Goal: Entertainment & Leisure: Browse casually

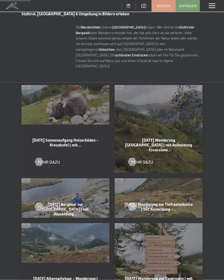
scroll to position [207, 0]
click at [38, 157] on div at bounding box center [39, 161] width 5 height 8
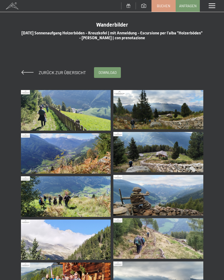
click at [93, 117] on img at bounding box center [66, 110] width 90 height 41
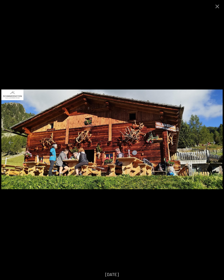
click at [218, 145] on button "Next slide" at bounding box center [212, 142] width 11 height 10
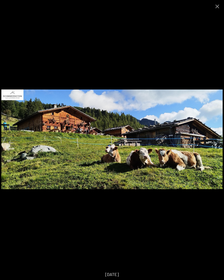
click at [215, 145] on button "Next slide" at bounding box center [212, 142] width 11 height 10
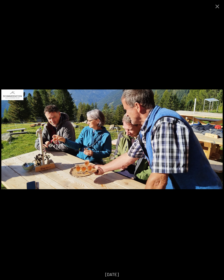
click at [214, 143] on button "Next slide" at bounding box center [212, 142] width 11 height 10
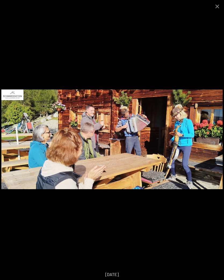
click at [213, 144] on button "Next slide" at bounding box center [212, 142] width 11 height 10
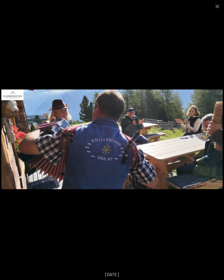
click at [212, 142] on button "Next slide" at bounding box center [212, 142] width 11 height 10
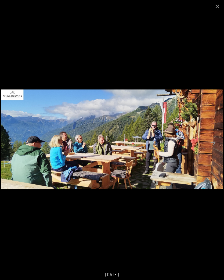
click at [212, 145] on button "Next slide" at bounding box center [212, 142] width 11 height 10
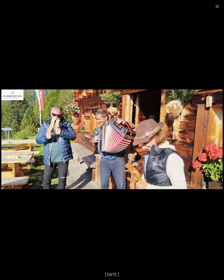
click at [210, 144] on button "Next slide" at bounding box center [212, 142] width 11 height 10
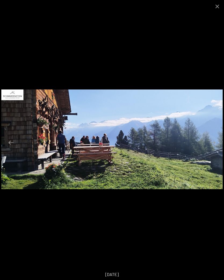
click at [212, 141] on button "Next slide" at bounding box center [212, 142] width 11 height 10
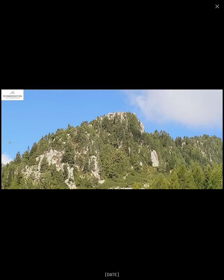
click at [211, 144] on button "Next slide" at bounding box center [212, 142] width 11 height 10
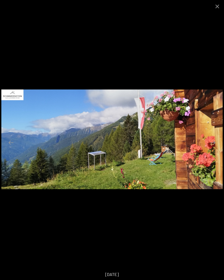
click at [213, 142] on button "Next slide" at bounding box center [212, 142] width 11 height 10
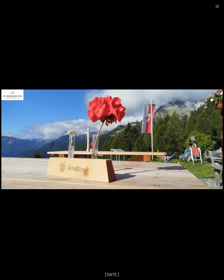
click at [218, 144] on button "Next slide" at bounding box center [212, 142] width 11 height 10
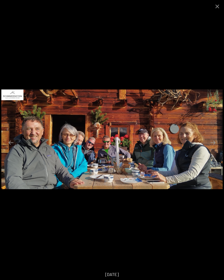
click at [218, 146] on button "Next slide" at bounding box center [212, 142] width 11 height 10
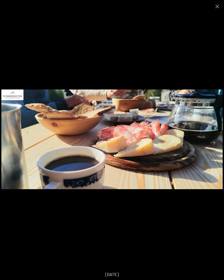
click at [217, 142] on button "Next slide" at bounding box center [212, 142] width 11 height 10
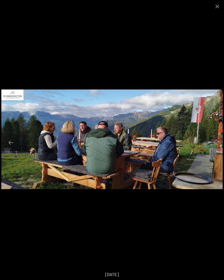
click at [213, 144] on button "Next slide" at bounding box center [212, 142] width 11 height 10
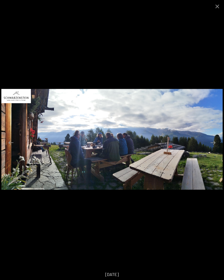
click at [218, 145] on button "Next slide" at bounding box center [212, 142] width 11 height 10
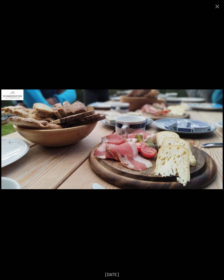
click at [216, 144] on button "Next slide" at bounding box center [212, 142] width 11 height 10
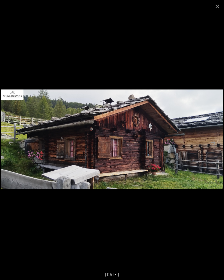
click at [217, 144] on button "Next slide" at bounding box center [212, 142] width 11 height 10
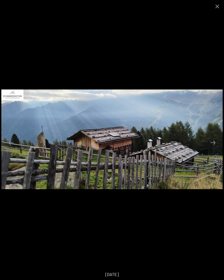
click at [218, 143] on button "Next slide" at bounding box center [212, 142] width 11 height 10
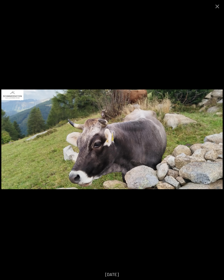
click at [217, 138] on button "Next slide" at bounding box center [212, 142] width 11 height 10
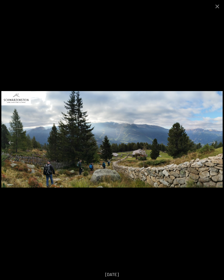
click at [218, 147] on button "Next slide" at bounding box center [212, 142] width 11 height 10
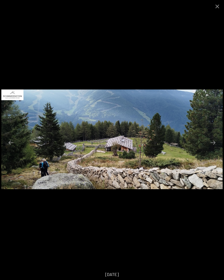
click at [214, 145] on button "Next slide" at bounding box center [212, 142] width 11 height 10
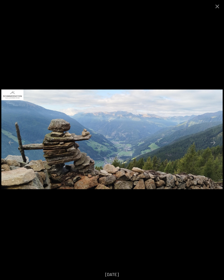
click at [217, 143] on button "Next slide" at bounding box center [212, 142] width 11 height 10
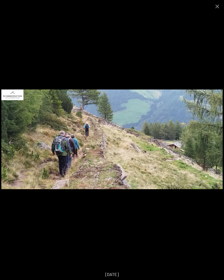
click at [212, 143] on button "Next slide" at bounding box center [212, 142] width 11 height 10
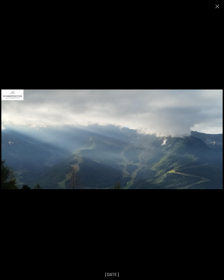
click at [217, 146] on button "Next slide" at bounding box center [212, 142] width 11 height 10
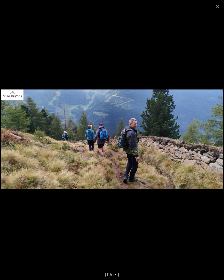
click at [214, 146] on button "Next slide" at bounding box center [212, 142] width 11 height 10
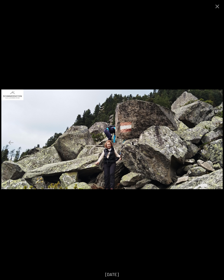
click at [214, 144] on button "Next slide" at bounding box center [212, 142] width 11 height 10
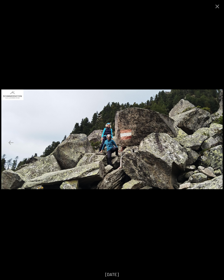
click at [216, 145] on button "Next slide" at bounding box center [212, 142] width 11 height 10
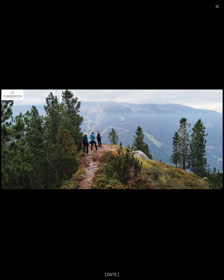
click at [213, 144] on button "Next slide" at bounding box center [212, 142] width 11 height 10
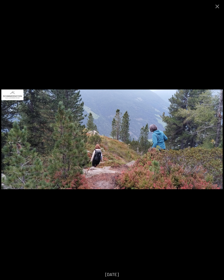
click at [217, 146] on button "Next slide" at bounding box center [212, 142] width 11 height 10
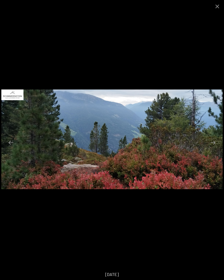
click at [218, 146] on button "Next slide" at bounding box center [212, 142] width 11 height 10
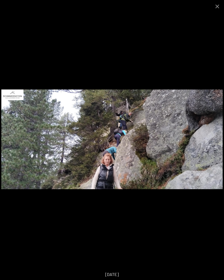
click at [217, 147] on button "Next slide" at bounding box center [212, 142] width 11 height 10
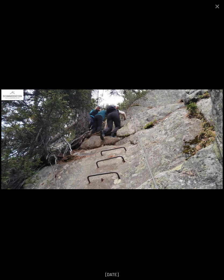
click at [216, 139] on button "Next slide" at bounding box center [212, 142] width 11 height 10
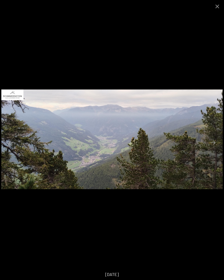
click at [213, 140] on button "Next slide" at bounding box center [212, 142] width 11 height 10
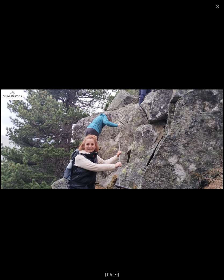
click at [217, 144] on button "Next slide" at bounding box center [212, 142] width 11 height 10
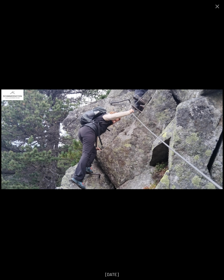
click at [213, 143] on button "Next slide" at bounding box center [212, 142] width 11 height 10
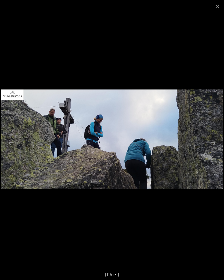
click at [213, 139] on button "Next slide" at bounding box center [212, 142] width 11 height 10
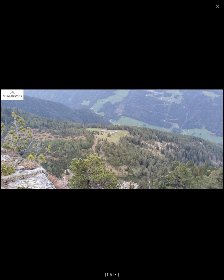
click at [214, 142] on button "Next slide" at bounding box center [212, 142] width 11 height 10
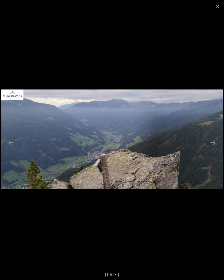
click at [218, 146] on button "Next slide" at bounding box center [212, 142] width 11 height 10
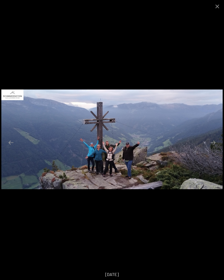
click at [218, 147] on button "Next slide" at bounding box center [212, 142] width 11 height 10
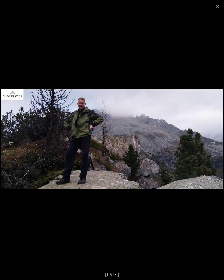
click at [214, 143] on button "Next slide" at bounding box center [212, 142] width 11 height 10
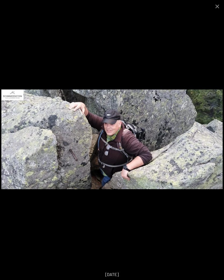
click at [216, 146] on button "Next slide" at bounding box center [212, 142] width 11 height 10
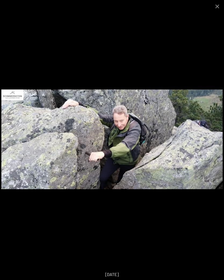
click at [213, 144] on button "Next slide" at bounding box center [212, 142] width 11 height 10
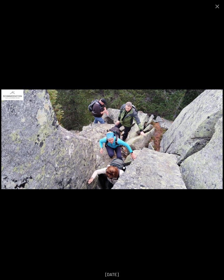
click at [213, 146] on button "Next slide" at bounding box center [212, 142] width 11 height 10
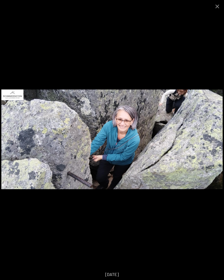
click at [218, 144] on button "Next slide" at bounding box center [212, 142] width 11 height 10
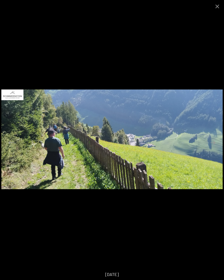
click at [212, 146] on button "Next slide" at bounding box center [212, 142] width 11 height 10
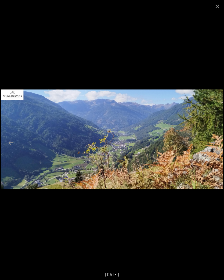
click at [216, 142] on button "Next slide" at bounding box center [212, 142] width 11 height 10
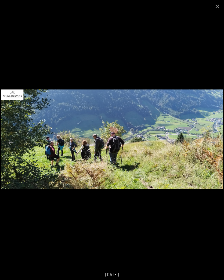
click at [218, 143] on button "Next slide" at bounding box center [212, 142] width 11 height 10
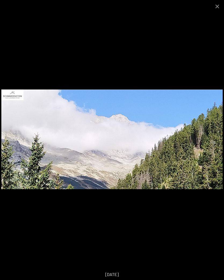
click at [218, 143] on button "Next slide" at bounding box center [212, 142] width 11 height 10
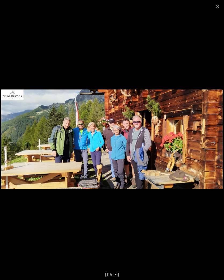
click at [221, 8] on button "Close gallery" at bounding box center [217, 6] width 13 height 13
